Goal: Task Accomplishment & Management: Use online tool/utility

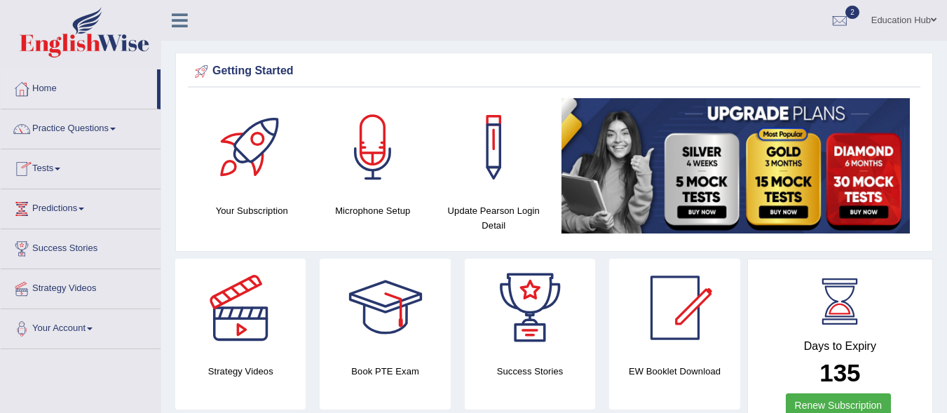
click at [63, 170] on link "Tests" at bounding box center [81, 166] width 160 height 35
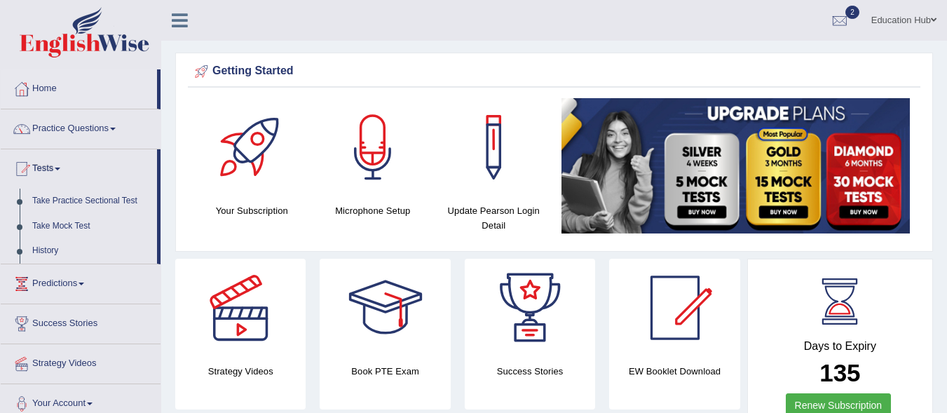
drag, startPoint x: 158, startPoint y: 174, endPoint x: 161, endPoint y: 202, distance: 28.2
click at [109, 201] on link "Take Practice Sectional Test" at bounding box center [91, 200] width 131 height 25
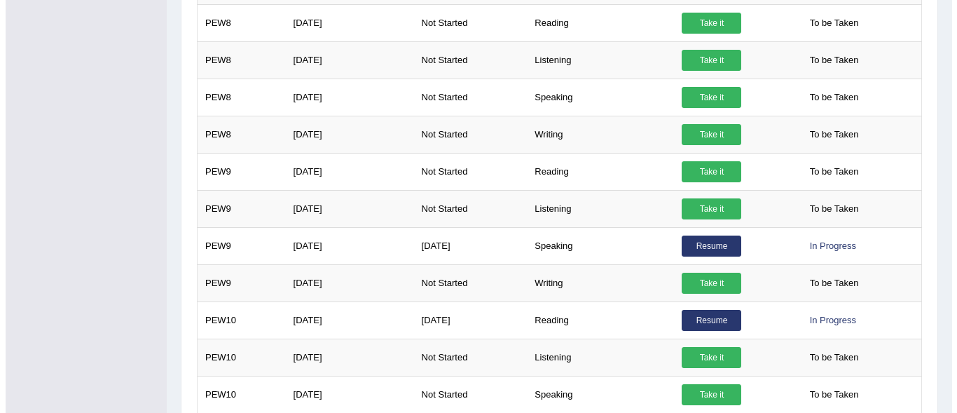
scroll to position [855, 0]
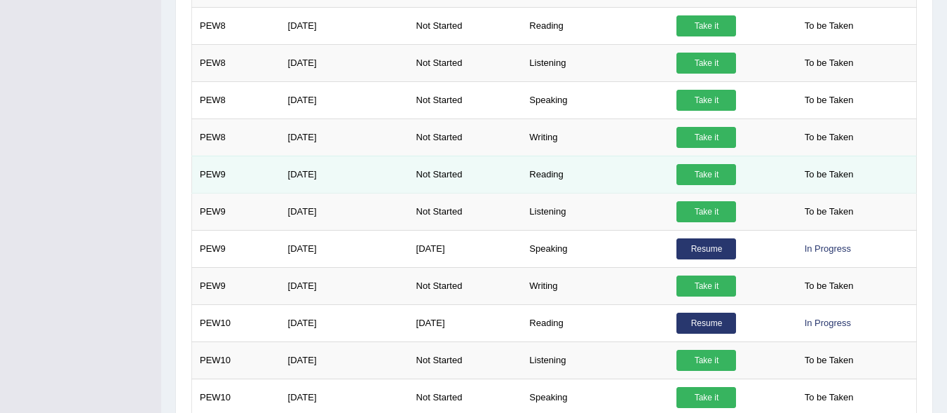
click at [699, 179] on link "Take it" at bounding box center [706, 174] width 60 height 21
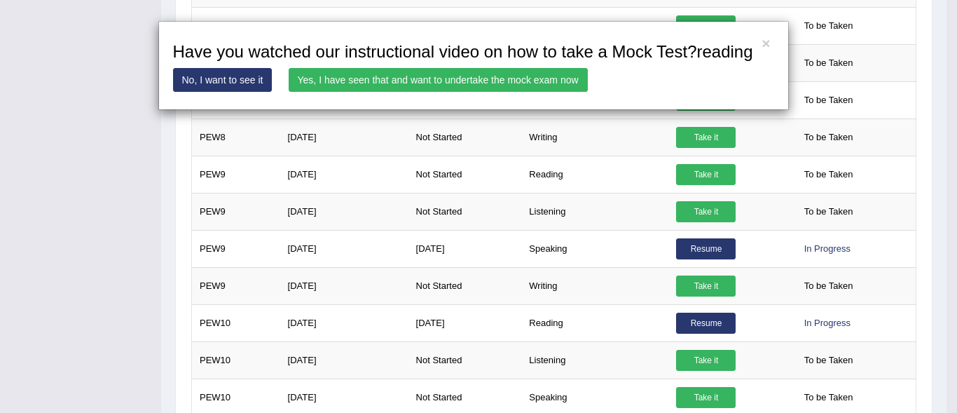
click at [483, 82] on link "Yes, I have seen that and want to undertake the mock exam now" at bounding box center [438, 80] width 299 height 24
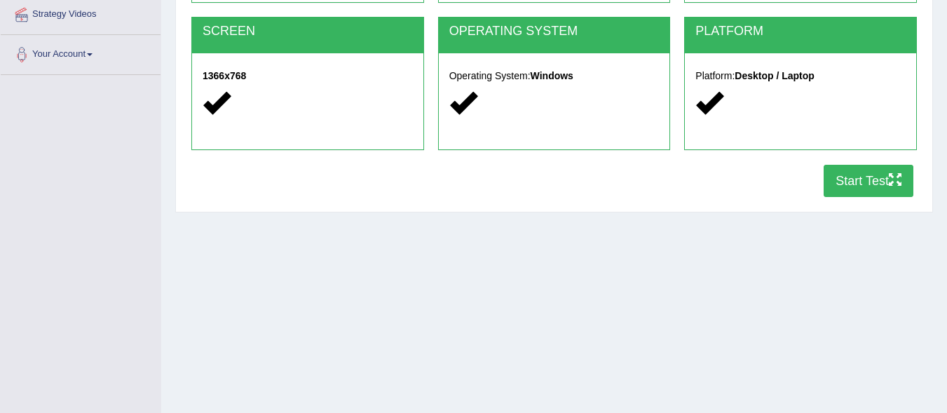
scroll to position [323, 0]
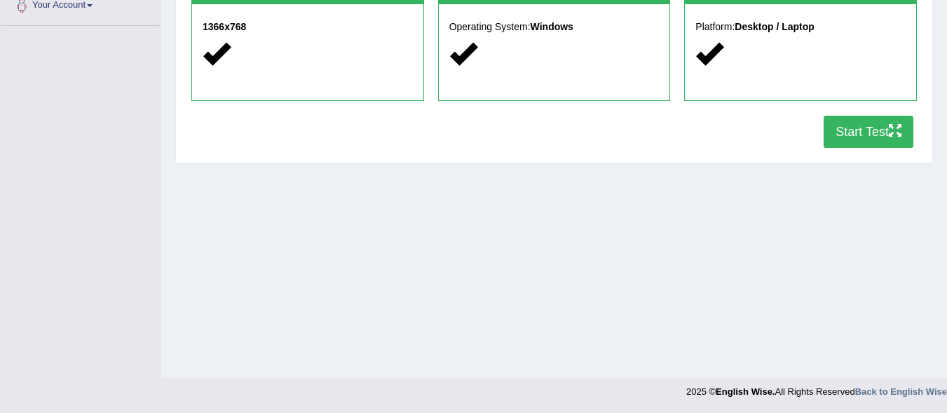
click at [841, 135] on button "Start Test" at bounding box center [868, 132] width 90 height 32
